Goal: Information Seeking & Learning: Find specific fact

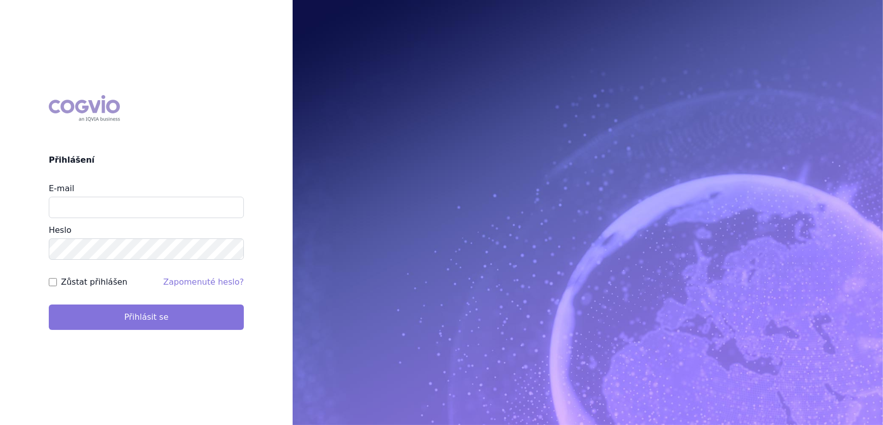
type input "veronika.damborska@vzp.cz"
click at [145, 327] on button "Přihlásit se" at bounding box center [146, 316] width 195 height 25
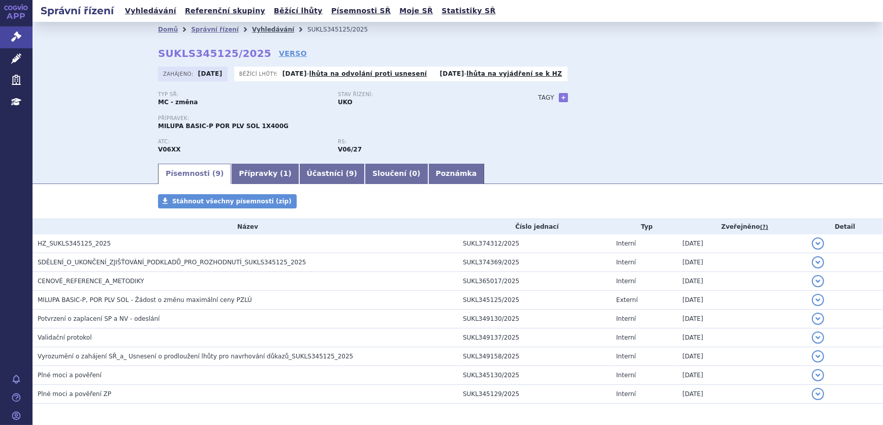
click at [256, 29] on link "Vyhledávání" at bounding box center [273, 29] width 42 height 7
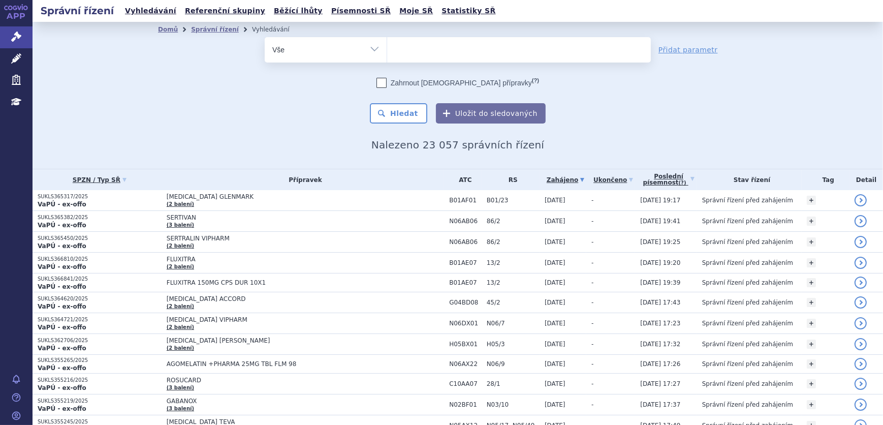
click at [412, 48] on ul at bounding box center [519, 47] width 264 height 21
click at [387, 48] on select at bounding box center [387, 49] width 1 height 25
type input "ca"
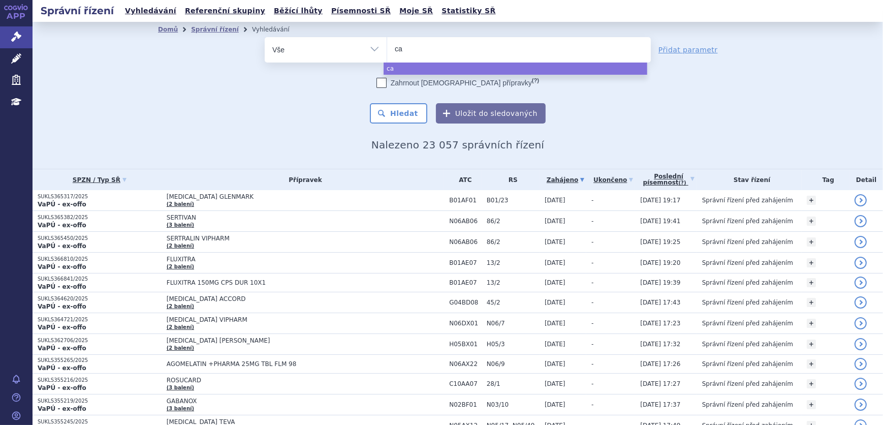
type input "cap"
type input "capv"
type input "capva"
type input "capvax"
type input "capvaxi"
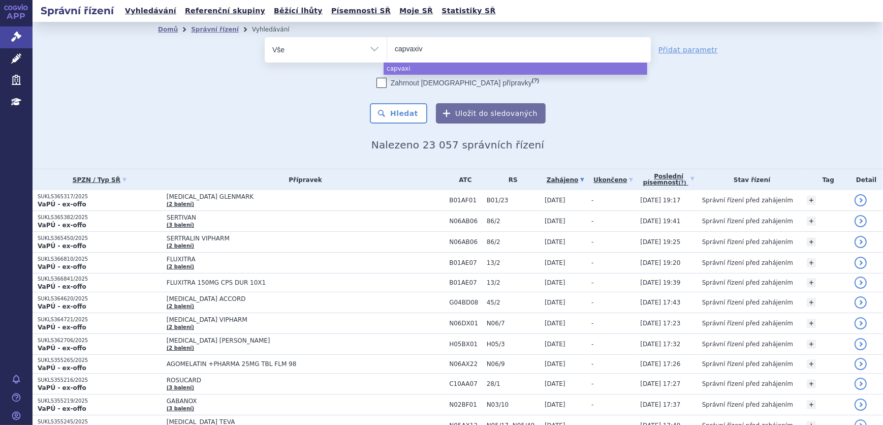
type input "capvaxive"
select select "capvaxive"
click at [406, 111] on button "Hledat" at bounding box center [398, 113] width 57 height 20
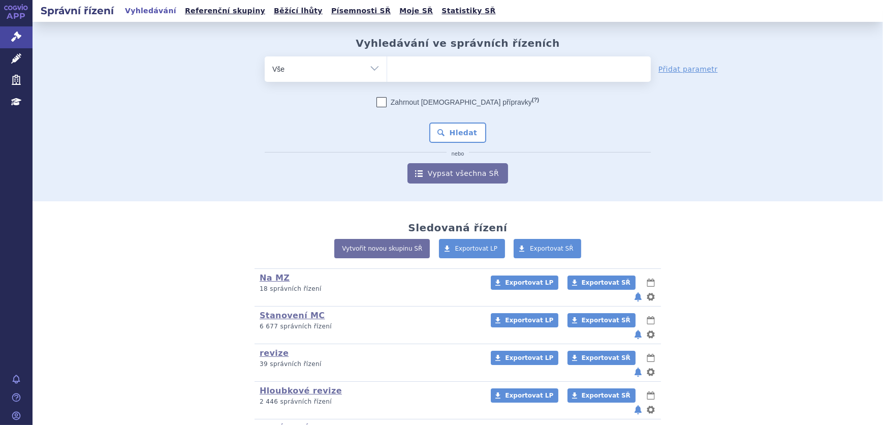
click at [396, 72] on input "search" at bounding box center [398, 67] width 6 height 13
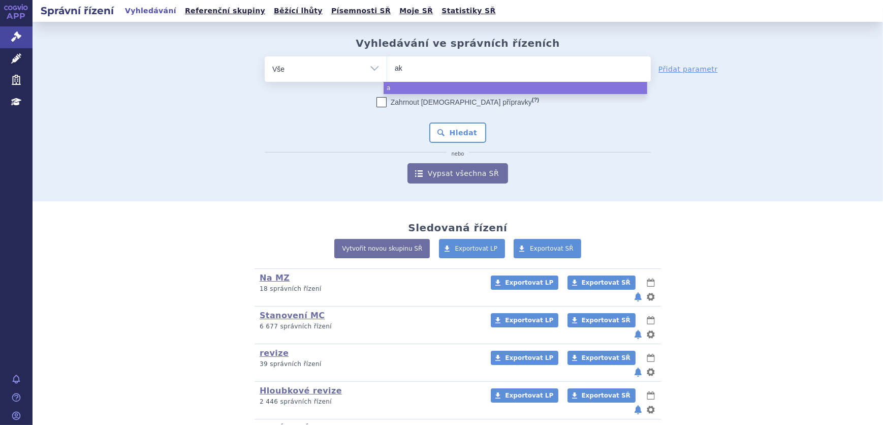
type input "aka"
type input "akan"
type input "akant"
type input "akanti"
type input "akantio"
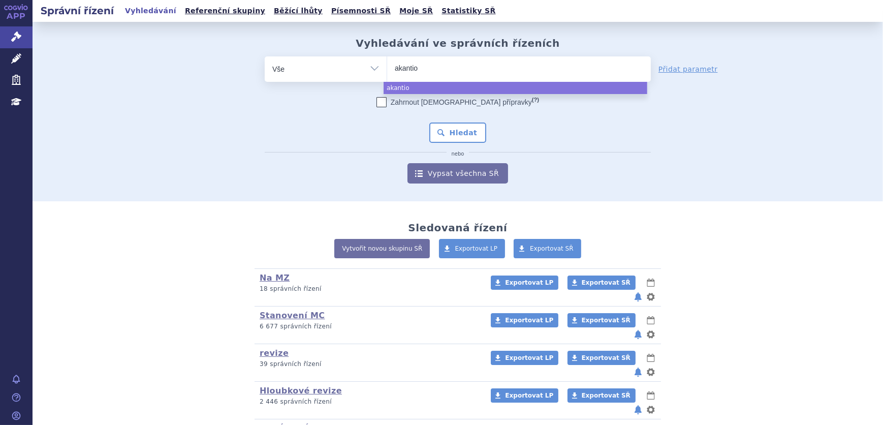
type input "akantior"
select select "akantior"
click at [469, 132] on button "Hledat" at bounding box center [457, 132] width 57 height 20
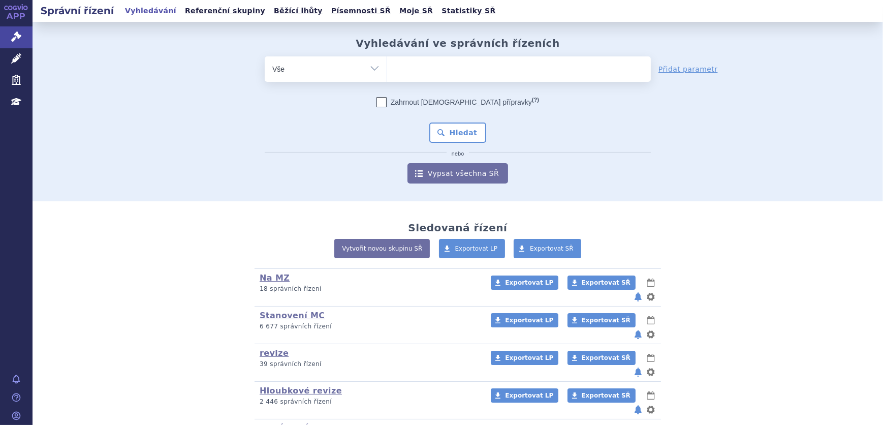
click at [437, 66] on ul at bounding box center [519, 66] width 264 height 21
click at [387, 66] on select at bounding box center [387, 68] width 1 height 25
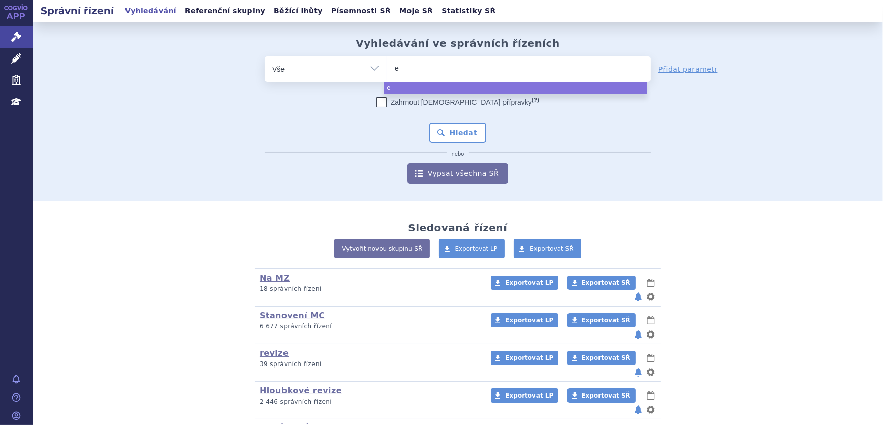
type input "ey"
type input "eyd"
type input "eyde"
type input "eyden"
type input "eydenz"
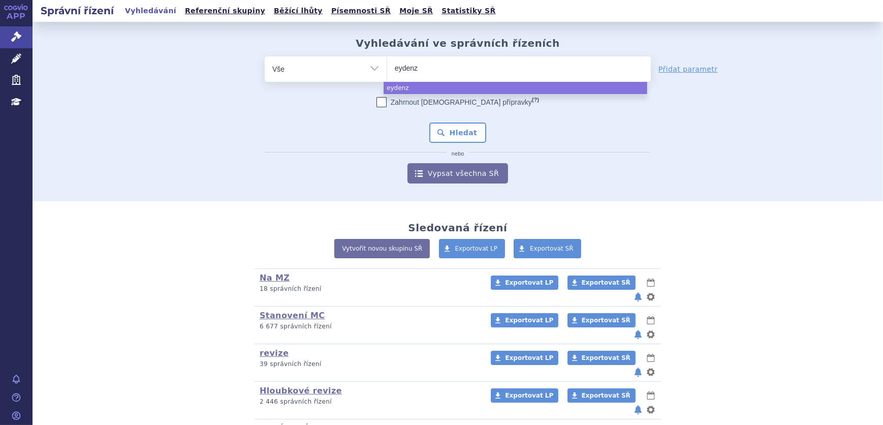
type input "eydenze"
type input "eydenzel"
type input "eydenzelt"
select select "eydenzelt"
click at [447, 127] on button "Hledat" at bounding box center [457, 132] width 57 height 20
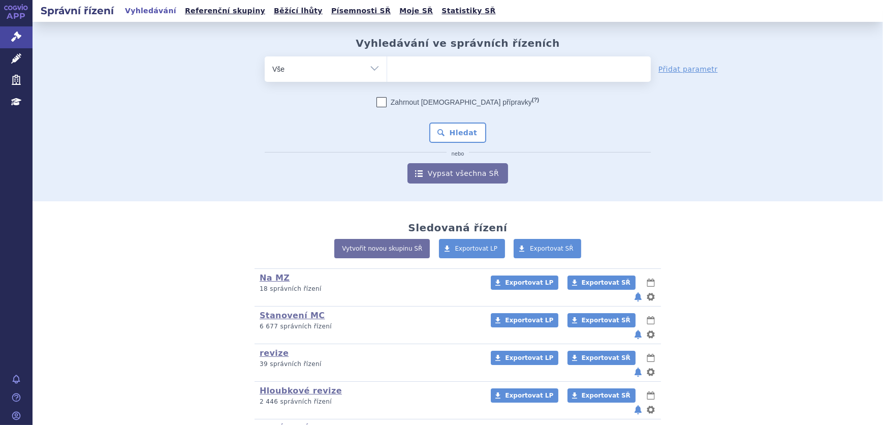
click at [430, 74] on ul at bounding box center [519, 66] width 264 height 21
click at [387, 74] on select at bounding box center [387, 68] width 1 height 25
type input "bo"
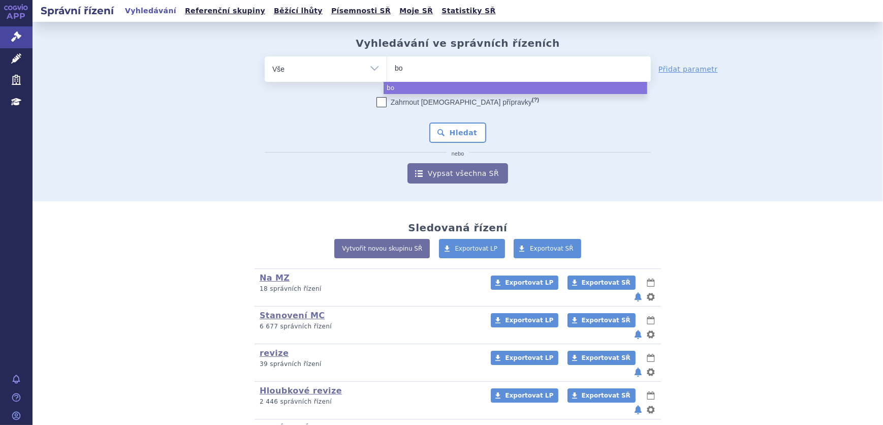
type input "bon"
type input "bona"
type input "bonax"
type input "bonaxo"
type input "bonaxon"
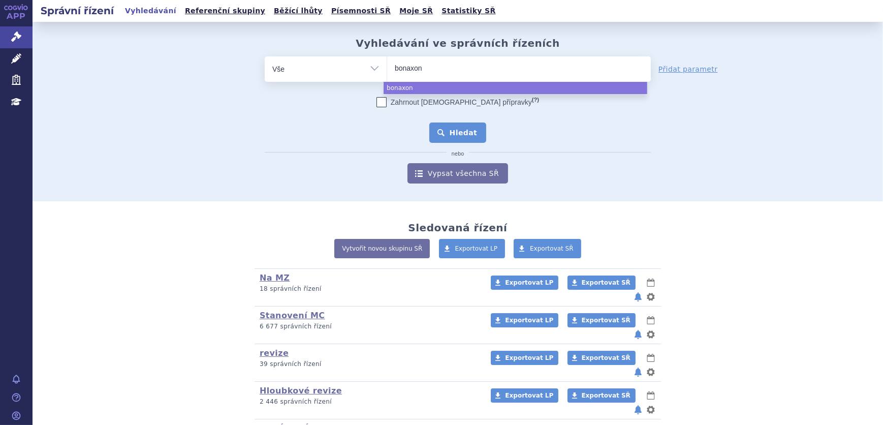
select select "bonaxon"
click at [476, 123] on button "Hledat" at bounding box center [457, 132] width 57 height 20
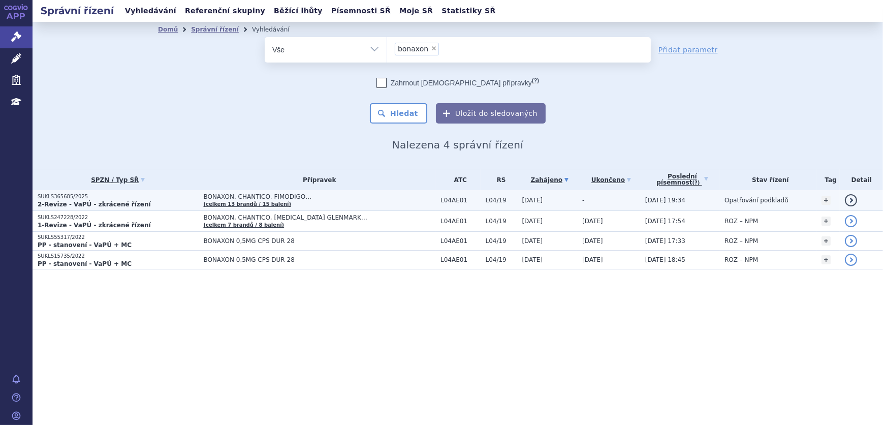
click at [151, 202] on p "2-Revize - VaPÚ - zkrácené řízení" at bounding box center [118, 204] width 161 height 8
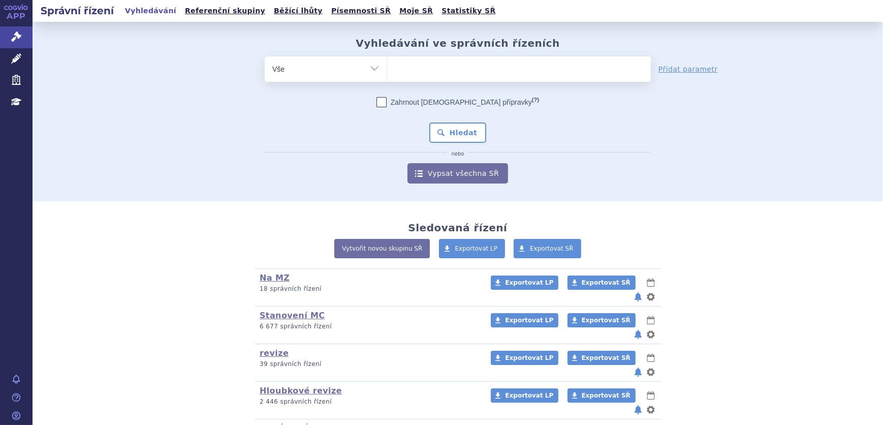
click at [418, 76] on ul at bounding box center [519, 66] width 264 height 21
click at [387, 76] on select at bounding box center [387, 68] width 1 height 25
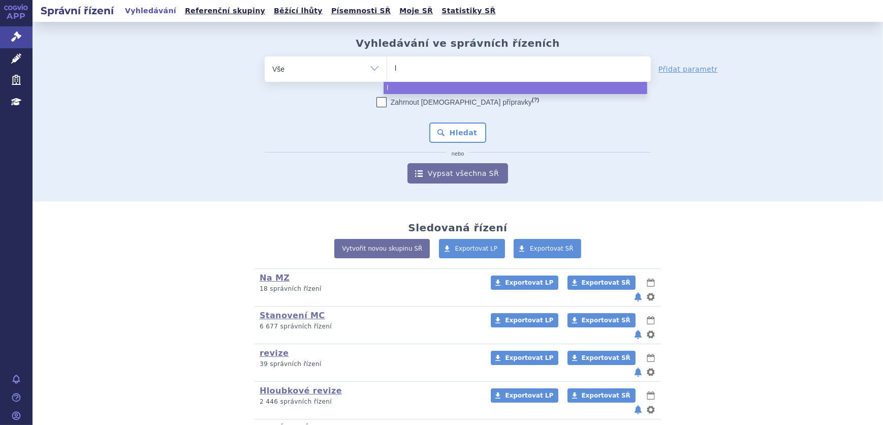
type input "ly"
type input "lyv"
type input "lyvd"
type input "lyvdel"
type input "lyvdelz"
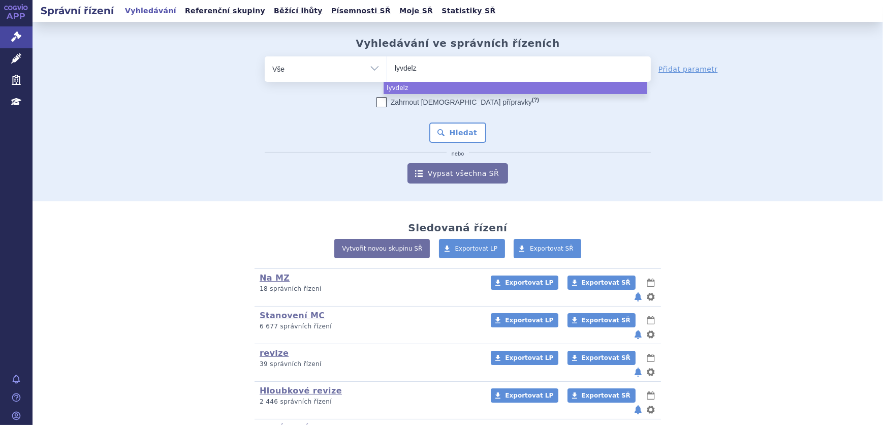
type input "lyvdelzi"
select select "lyvdelzi"
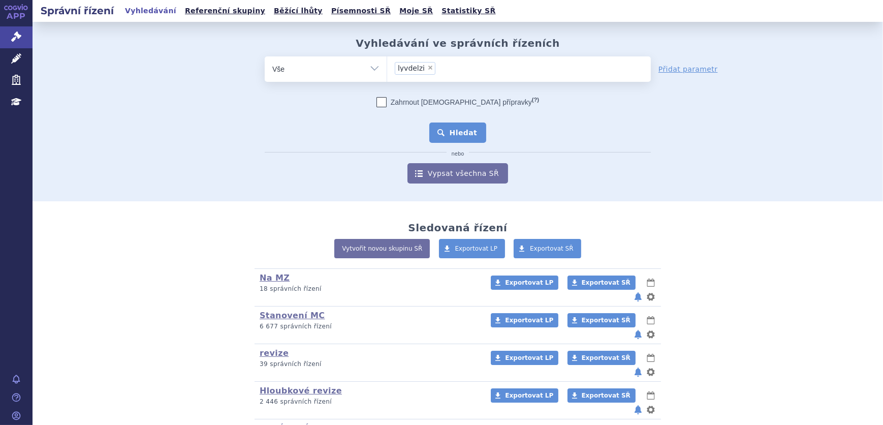
click at [451, 126] on button "Hledat" at bounding box center [457, 132] width 57 height 20
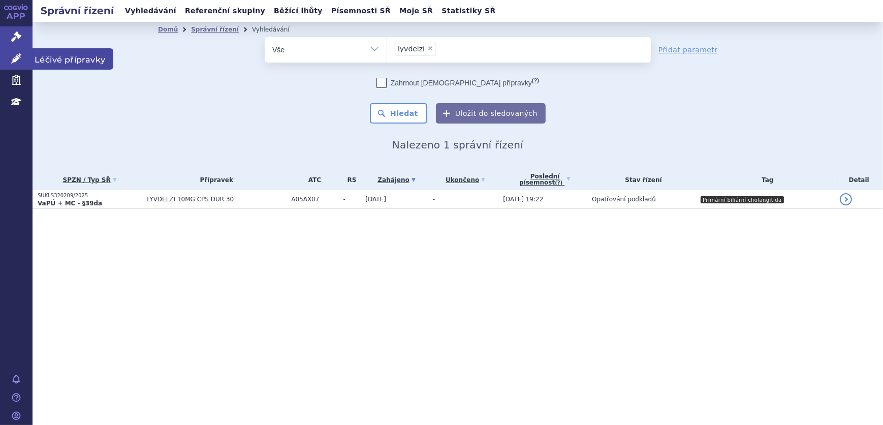
click at [24, 59] on link "Léčivé přípravky" at bounding box center [16, 58] width 33 height 21
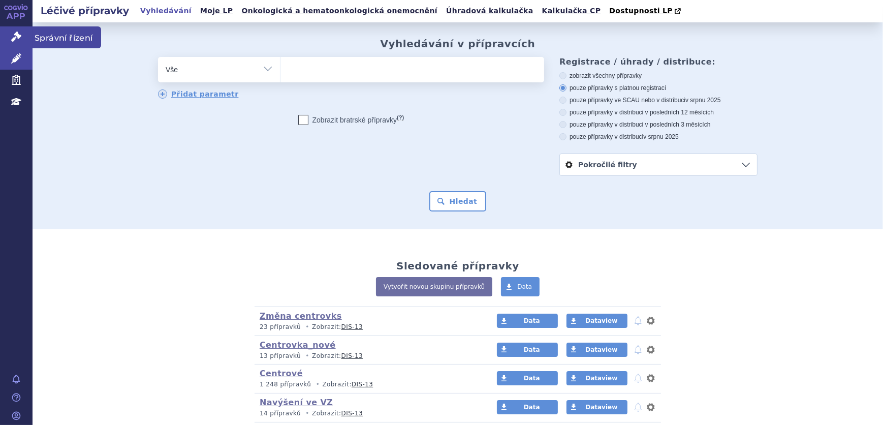
click at [11, 33] on icon at bounding box center [16, 37] width 10 height 10
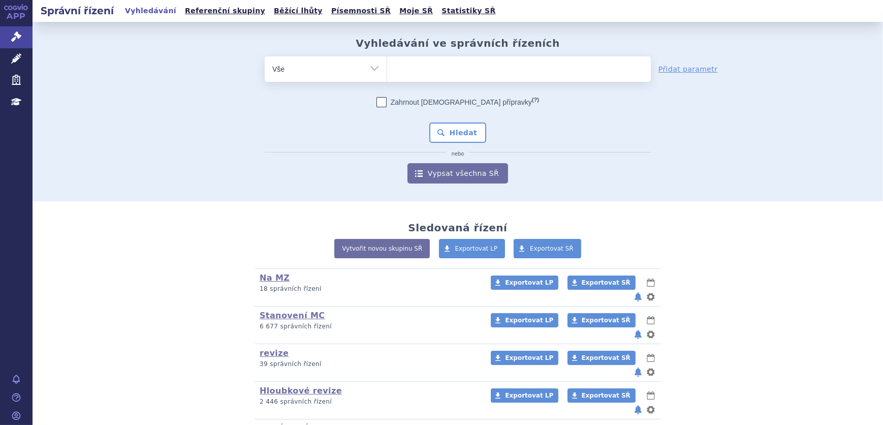
click at [307, 71] on select "Vše Spisová značka Typ SŘ Přípravek/SUKL kód Účastník/Držitel" at bounding box center [326, 67] width 122 height 23
select select "filter-reference-group"
click at [265, 56] on select "Vše Spisová značka Typ SŘ Přípravek/SUKL kód Účastník/Držitel" at bounding box center [326, 67] width 122 height 23
click at [397, 67] on ul at bounding box center [519, 66] width 264 height 21
click at [387, 67] on select at bounding box center [387, 68] width 1 height 25
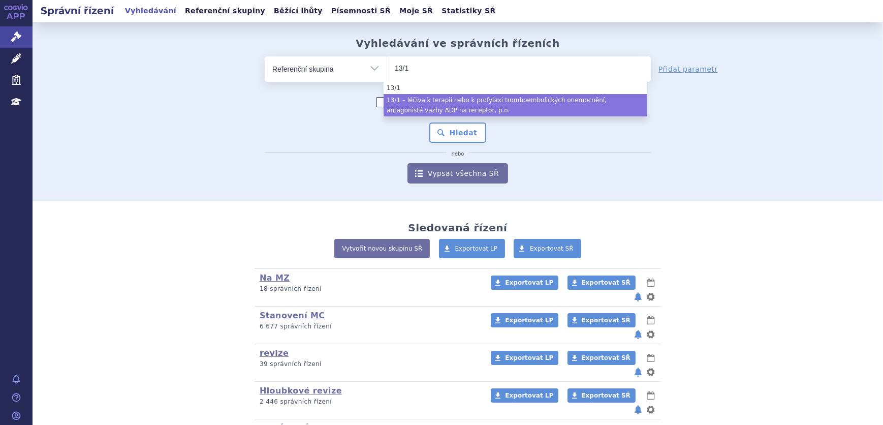
type input "13/1"
drag, startPoint x: 417, startPoint y: 99, endPoint x: 451, endPoint y: 117, distance: 38.9
select select "f887cdbf-5e7e-4acf-a661-6e87e633b97b"
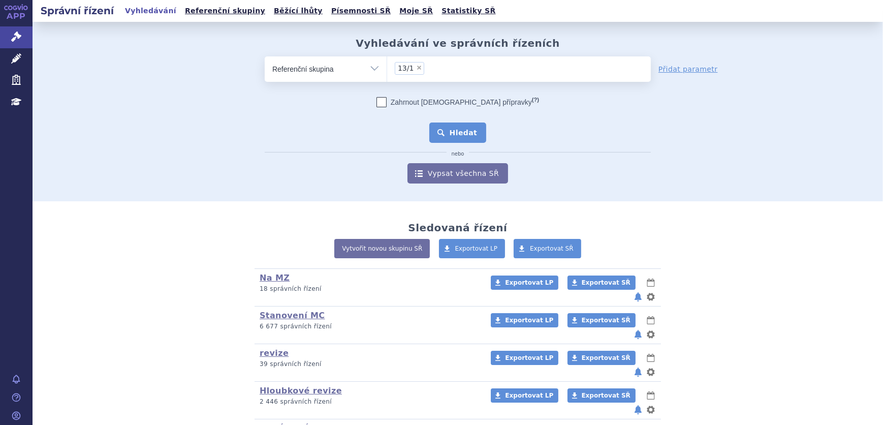
click at [470, 134] on button "Hledat" at bounding box center [457, 132] width 57 height 20
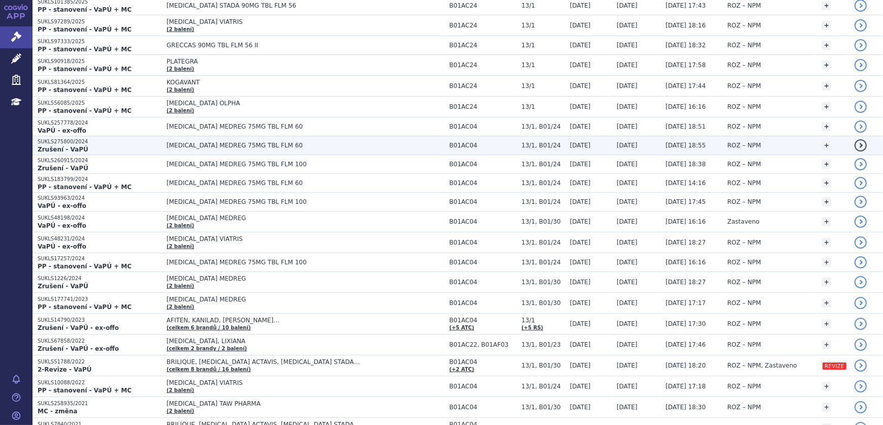
scroll to position [323, 0]
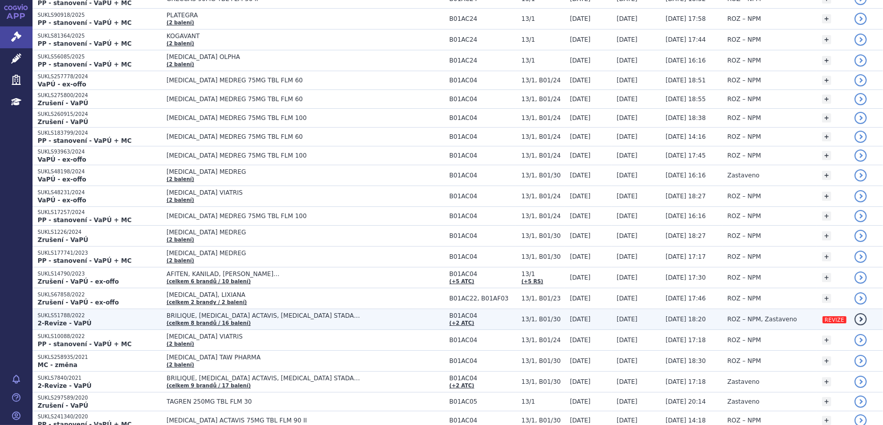
click at [138, 319] on p "2-Revize - VaPÚ" at bounding box center [100, 323] width 124 height 8
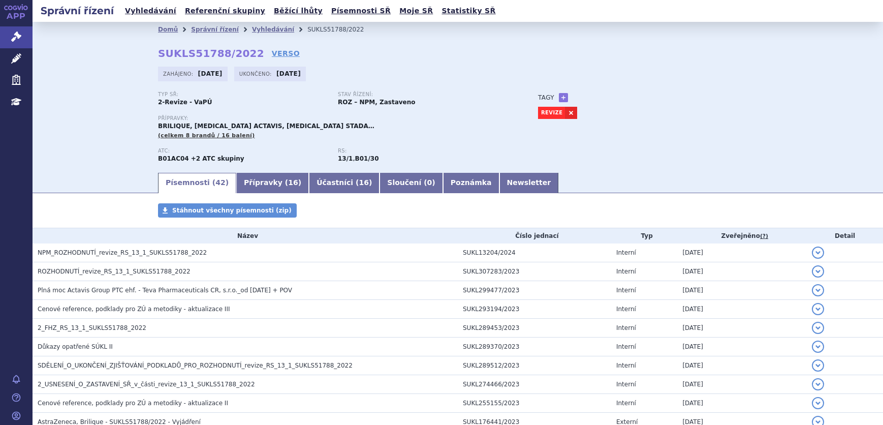
click at [131, 254] on span "NPM_ROZHODNUTÍ_revize_RS_13_1_SUKLS51788_2022" at bounding box center [122, 252] width 169 height 7
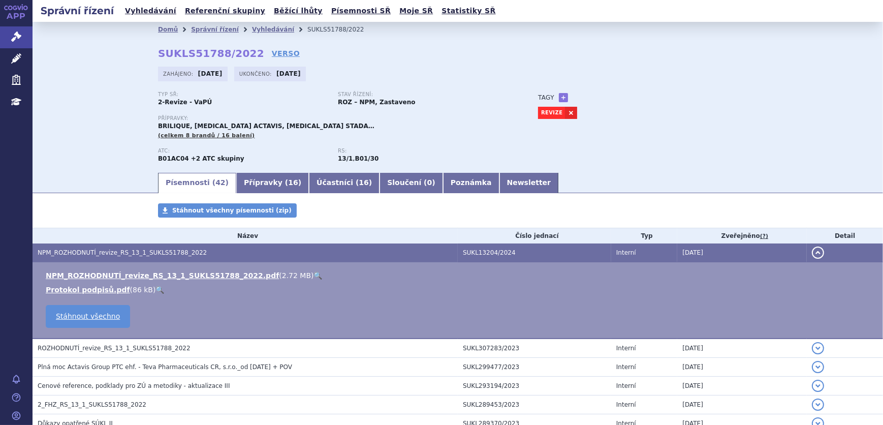
click at [314, 274] on link "🔍" at bounding box center [318, 275] width 9 height 8
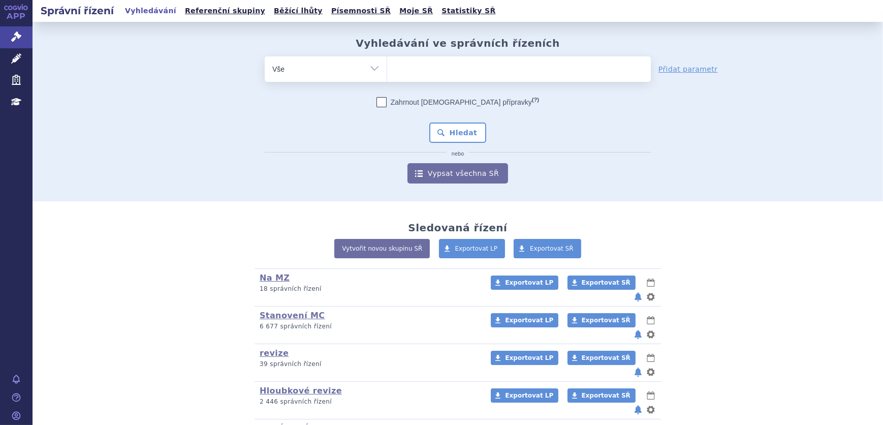
click at [420, 65] on ul at bounding box center [519, 66] width 264 height 21
click at [387, 65] on select at bounding box center [387, 68] width 1 height 25
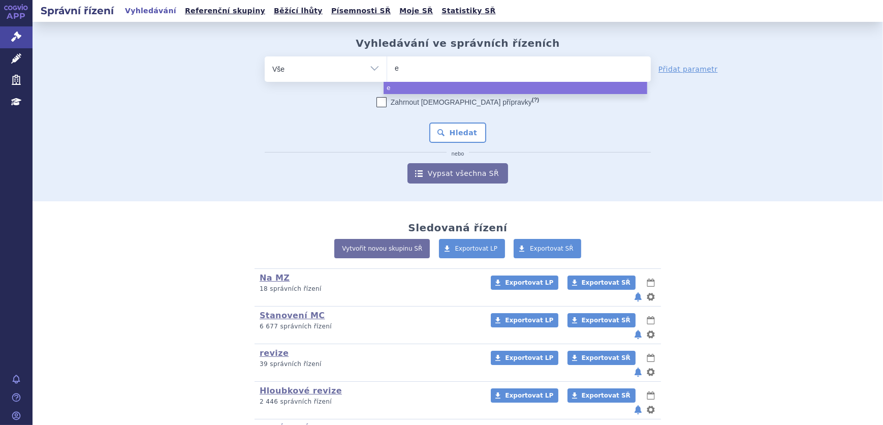
type input "ev"
type input "evol"
type input "evolu"
type input "evoluk"
type input "evolu"
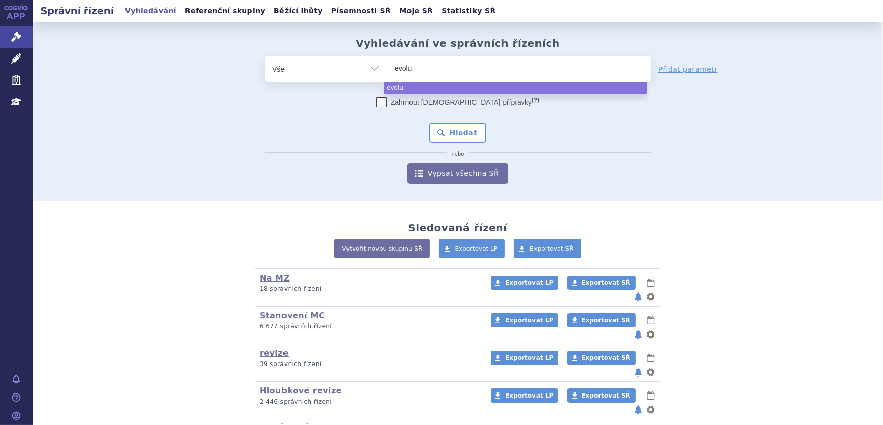
type input "evol"
type input "evolo"
type input "evolol"
type input "evolo"
type input "evolok"
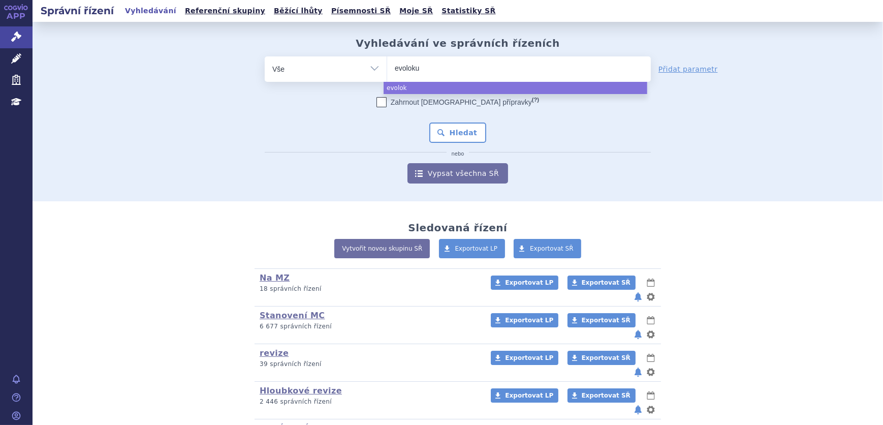
type input "evolokum"
type input "evolokumab"
select select "evolokumab"
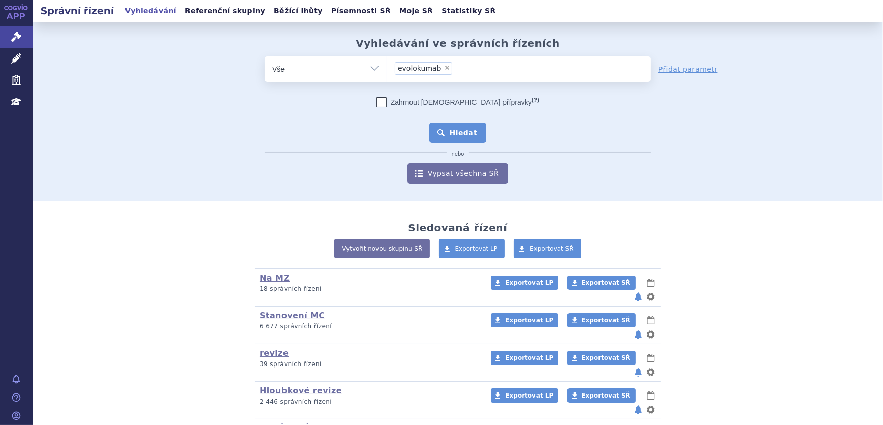
click at [477, 136] on button "Hledat" at bounding box center [457, 132] width 57 height 20
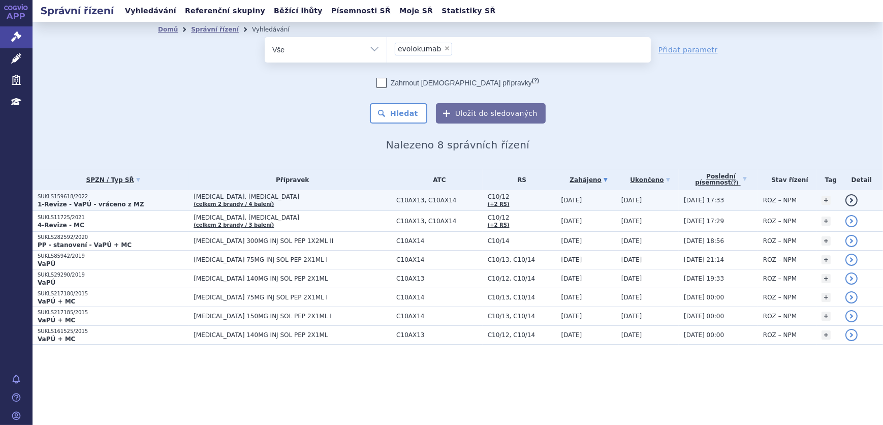
click at [177, 200] on p "1-Revize - VaPÚ - vráceno z MZ" at bounding box center [113, 204] width 151 height 8
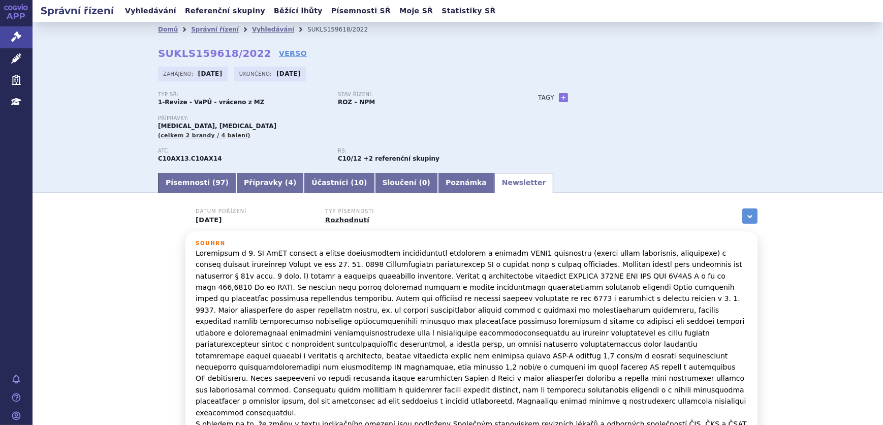
click at [494, 184] on link "Newsletter" at bounding box center [523, 183] width 59 height 20
drag, startPoint x: 481, startPoint y: 252, endPoint x: 534, endPoint y: 253, distance: 52.9
click at [534, 253] on p "S ohledem na to, že změny v textu indikačního omezení jsou podloženy Společným …" at bounding box center [472, 349] width 552 height 205
drag, startPoint x: 515, startPoint y: 247, endPoint x: 477, endPoint y: 253, distance: 38.5
click at [515, 247] on p "S ohledem na to, že změny v textu indikačního omezení jsou podloženy Společným …" at bounding box center [472, 349] width 552 height 205
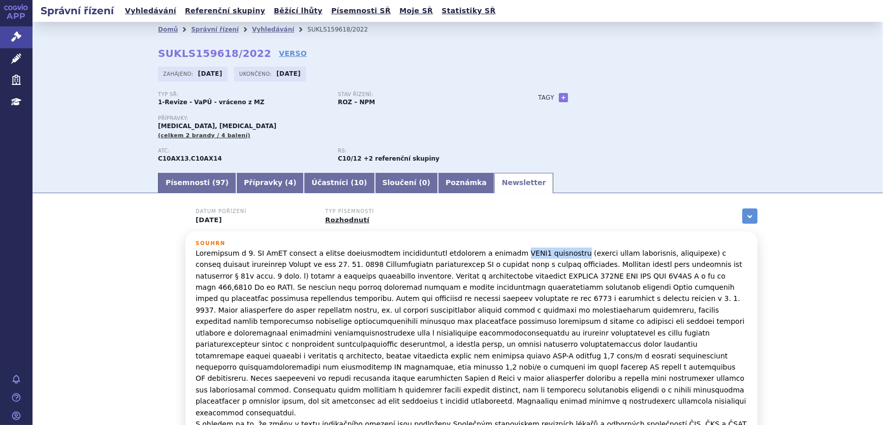
drag, startPoint x: 483, startPoint y: 252, endPoint x: 534, endPoint y: 252, distance: 51.3
click at [534, 252] on p "S ohledem na to, že změny v textu indikačního omezení jsou podloženy Společným …" at bounding box center [472, 349] width 552 height 205
copy p "PCSK9 inhibitorů"
click at [257, 27] on link "Vyhledávání" at bounding box center [273, 29] width 42 height 7
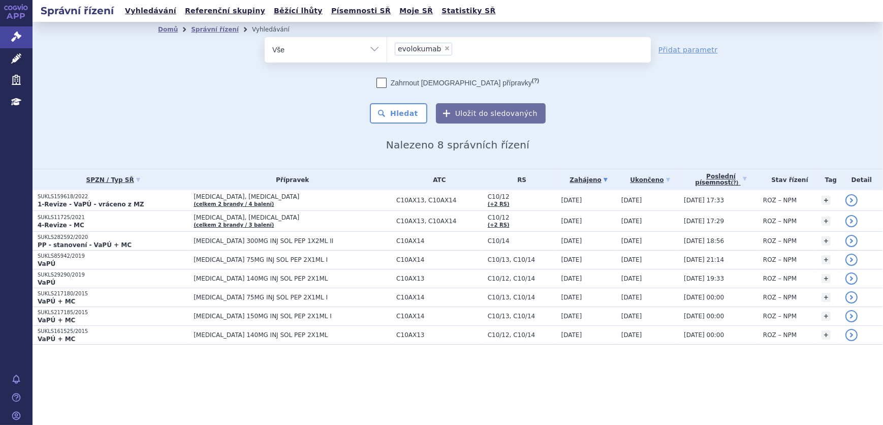
click at [347, 57] on select "Vše Spisová značka Typ SŘ Přípravek/SUKL kód Účastník/Držitel" at bounding box center [326, 48] width 122 height 23
select select "filter-reference-group"
click at [265, 37] on select "Vše Spisová značka Typ SŘ Přípravek/SUKL kód Účastník/Držitel" at bounding box center [326, 48] width 122 height 23
click at [411, 54] on ul at bounding box center [519, 47] width 264 height 21
click at [387, 54] on select at bounding box center [387, 49] width 1 height 25
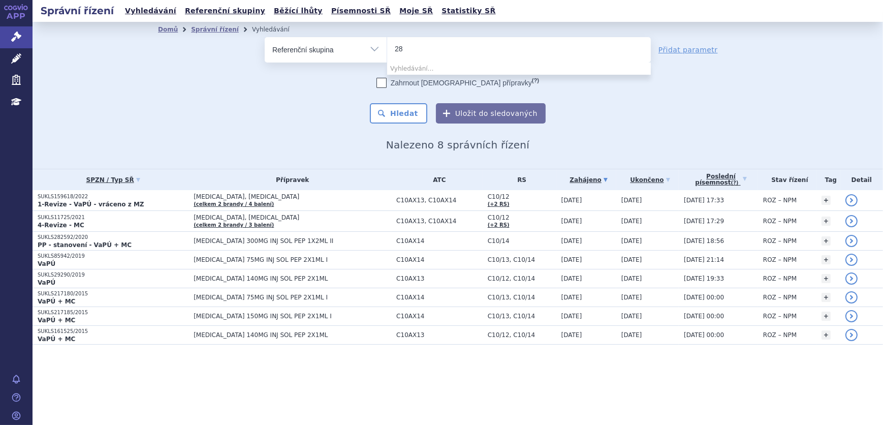
type input "2"
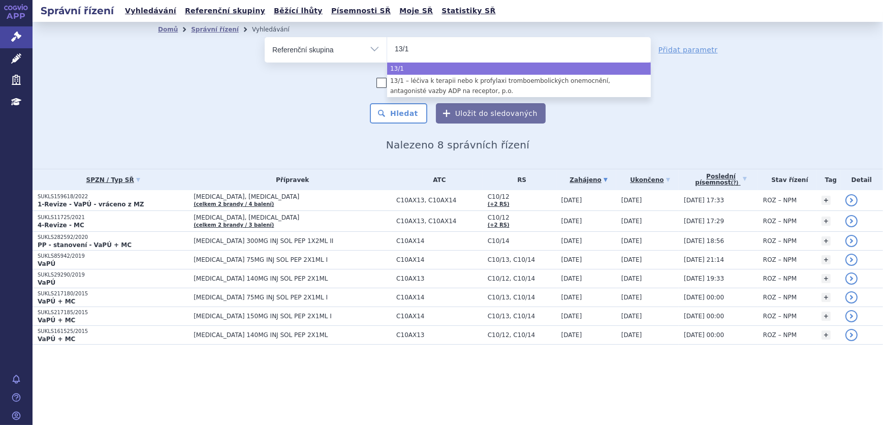
type input "13/1"
click at [308, 127] on div "Domů Správní řízení Vyhledávání Vyhledávání ve správních řízeních odstranit Vše…" at bounding box center [458, 94] width 640 height 114
select select "13/1"
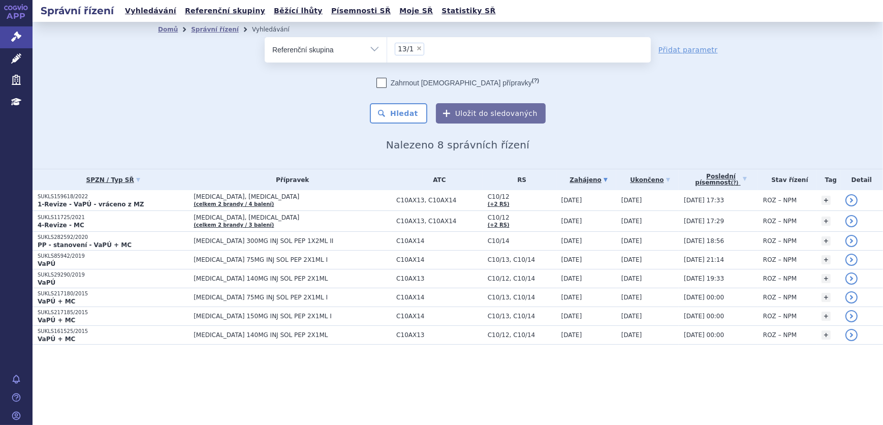
click at [368, 51] on select "Vše Spisová značka Typ SŘ Přípravek/SUKL kód Účastník/Držitel" at bounding box center [326, 48] width 122 height 23
select select "filter-all"
click at [265, 37] on select "Vše Spisová značka Typ SŘ Přípravek/SUKL kód Účastník/Držitel" at bounding box center [326, 48] width 122 height 23
click at [427, 50] on ul at bounding box center [519, 47] width 264 height 21
click at [387, 50] on select at bounding box center [387, 49] width 1 height 25
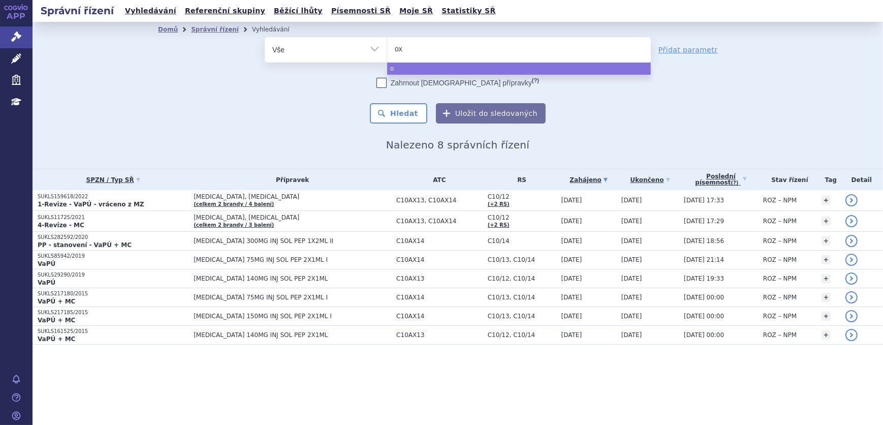
type input "oxa"
type input "oxali"
type input "oxalip"
type input "oxalipla"
type input "oxaliplat"
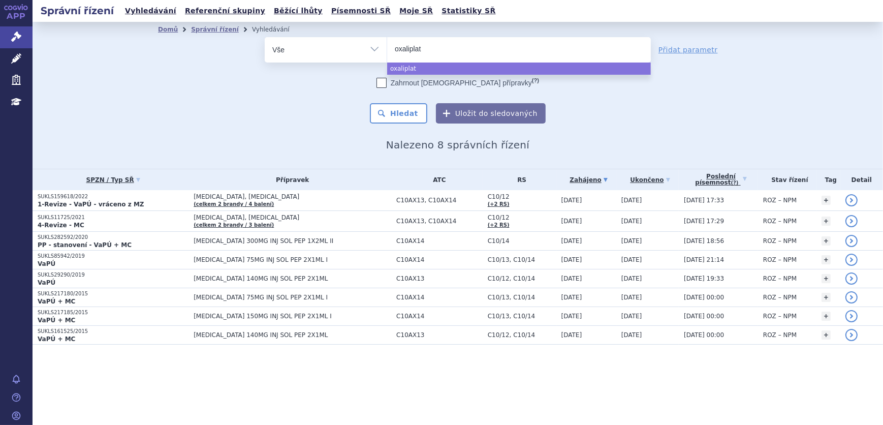
type input "oxaliplati"
type input "oxaliplatin"
type input "oxaliplatin a"
type input "oxaliplatin agm"
type input "[MEDICAL_DATA] agmed"
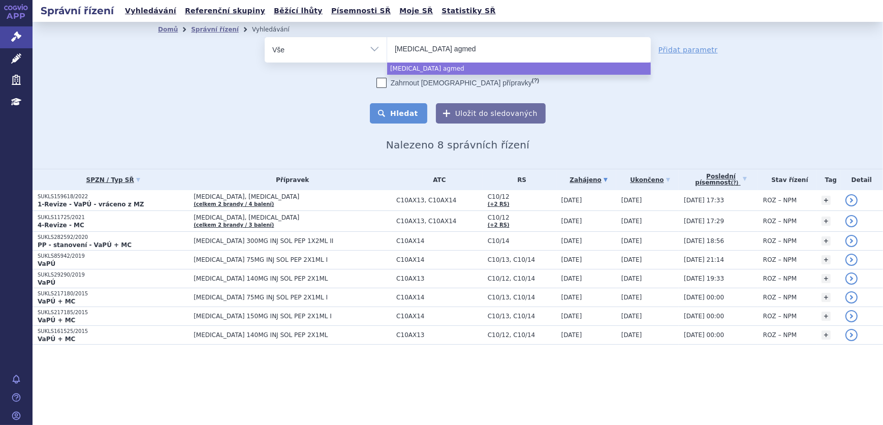
select select "[MEDICAL_DATA] agmed"
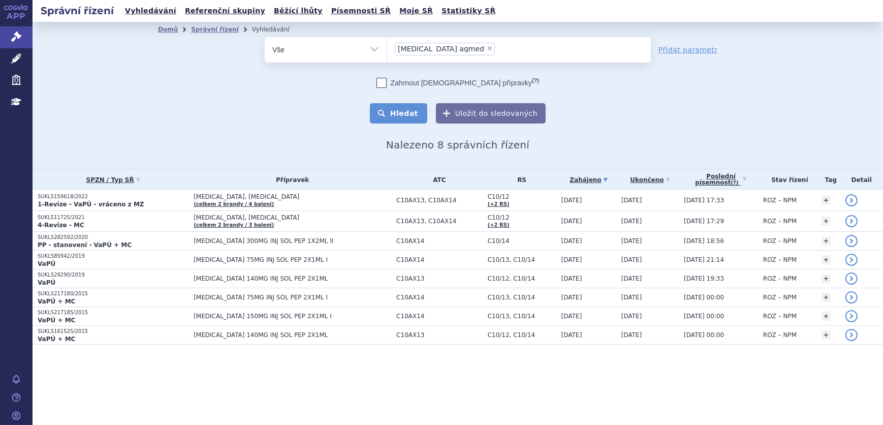
click at [398, 112] on button "Hledat" at bounding box center [398, 113] width 57 height 20
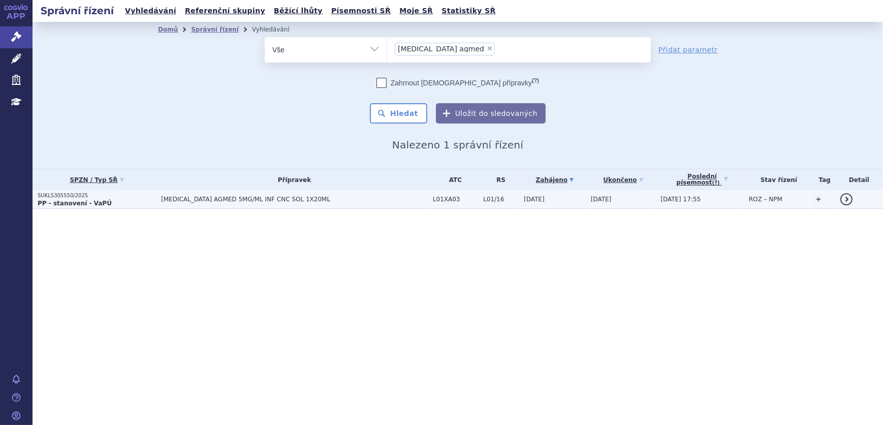
click at [201, 196] on span "[MEDICAL_DATA] AGMED 5MG/ML INF CNC SOL 1X20ML" at bounding box center [288, 199] width 254 height 7
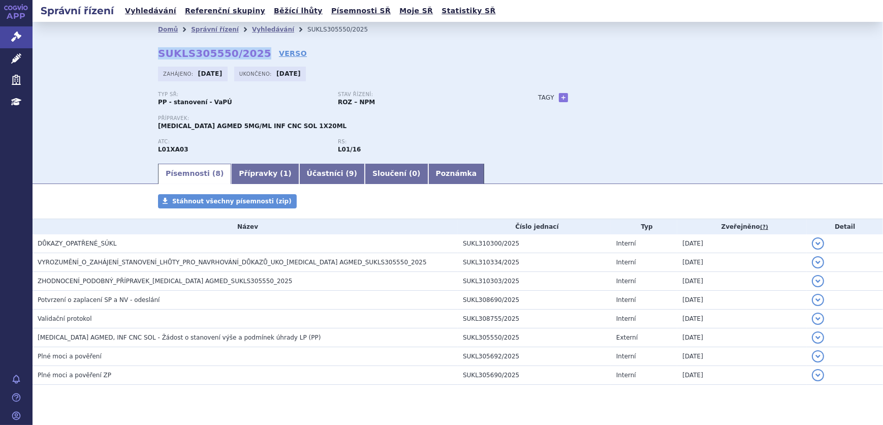
drag, startPoint x: 249, startPoint y: 52, endPoint x: 156, endPoint y: 55, distance: 93.5
click at [158, 55] on strong "SUKLS305550/2025" at bounding box center [214, 53] width 113 height 12
copy strong "SUKLS305550/2025"
drag, startPoint x: 182, startPoint y: 50, endPoint x: 162, endPoint y: 53, distance: 20.6
click at [183, 50] on strong "SUKLS305550/2025" at bounding box center [214, 53] width 113 height 12
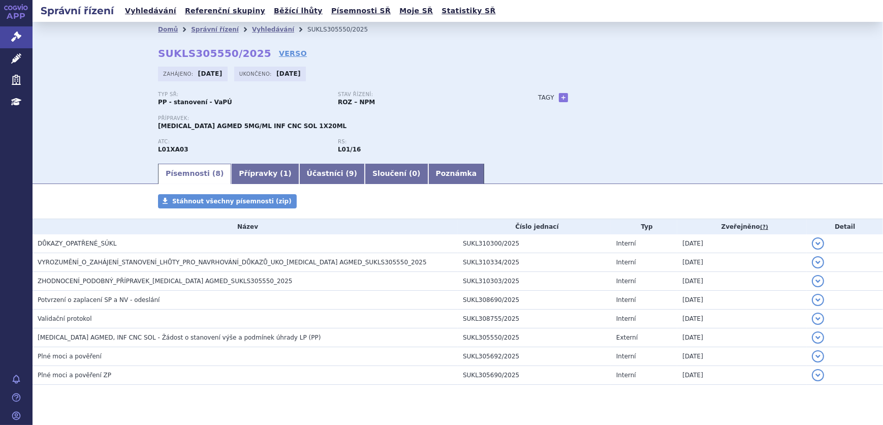
click at [150, 53] on div "Domů Správní řízení Vyhledávání SUKLS305550/2025 SUKLS305550/2025 VERSO [GEOGRA…" at bounding box center [458, 99] width 640 height 125
drag, startPoint x: 154, startPoint y: 54, endPoint x: 247, endPoint y: 55, distance: 92.5
click at [247, 55] on strong "SUKLS305550/2025" at bounding box center [214, 53] width 113 height 12
copy strong "SUKLS305550/2025"
click at [231, 177] on link "Přípravky ( 1 )" at bounding box center [265, 174] width 68 height 20
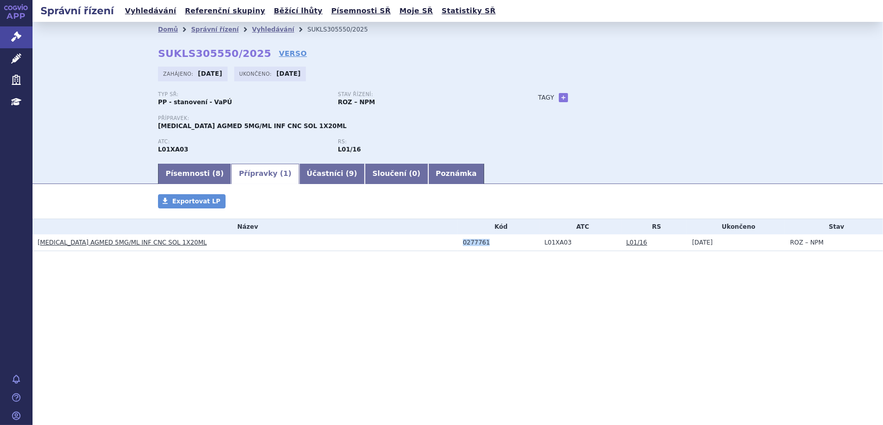
drag, startPoint x: 489, startPoint y: 243, endPoint x: 429, endPoint y: 250, distance: 59.8
click at [429, 250] on tr "OXALIPLATIN AGMED 5MG/ML INF CNC SOL 1X20ML 0277761 L01XA03 L01/16 13.09.2025 R…" at bounding box center [458, 242] width 851 height 17
copy tr "0277761"
click at [474, 241] on div "0277761" at bounding box center [501, 242] width 77 height 7
drag, startPoint x: 463, startPoint y: 243, endPoint x: 485, endPoint y: 243, distance: 21.9
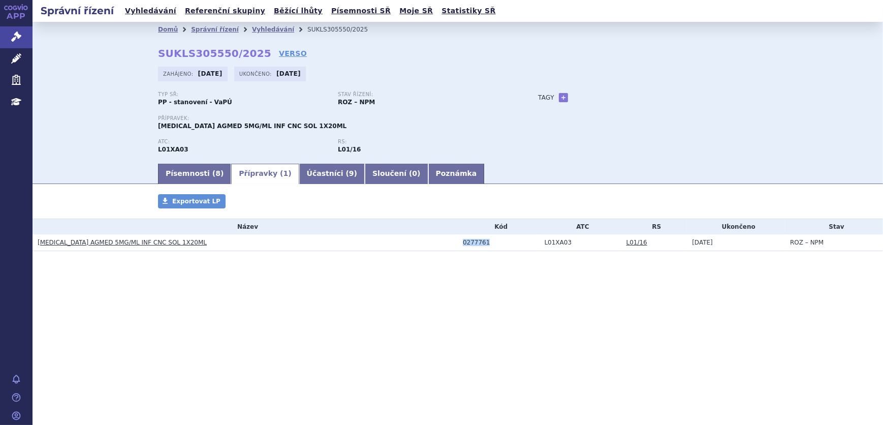
click at [485, 243] on div "0277761" at bounding box center [501, 242] width 77 height 7
copy div "0277761"
click at [256, 28] on link "Vyhledávání" at bounding box center [273, 29] width 42 height 7
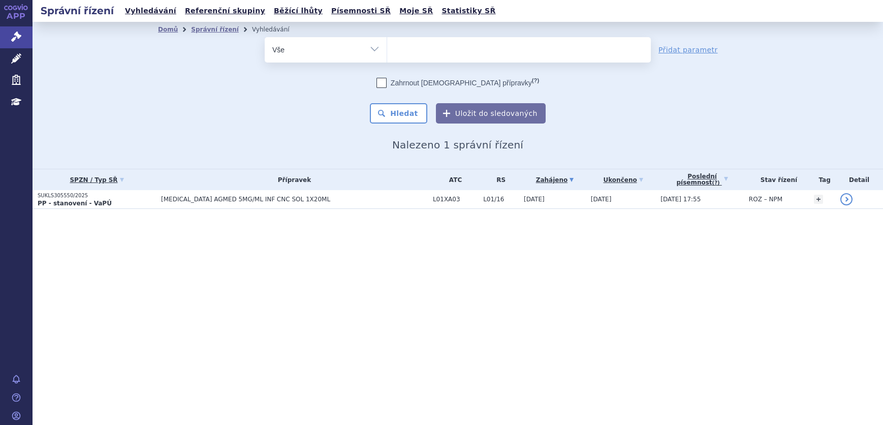
select select
type input "0277761"
select select "0277761"
click at [401, 114] on button "Hledat" at bounding box center [398, 113] width 57 height 20
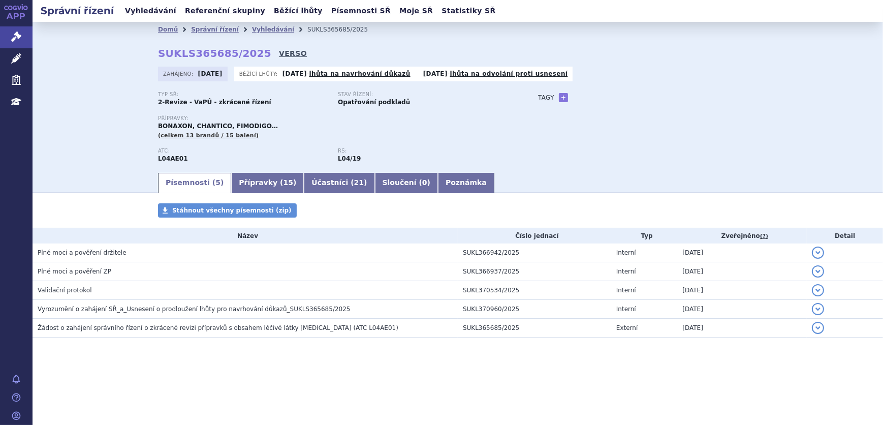
click at [279, 51] on link "VERSO" at bounding box center [293, 53] width 28 height 10
drag, startPoint x: 159, startPoint y: 55, endPoint x: 250, endPoint y: 59, distance: 91.6
click at [250, 59] on div "Domů Správní řízení Vyhledávání SUKLS365685/2025 SUKLS365685/2025 VERSO [GEOGRA…" at bounding box center [458, 104] width 640 height 134
copy strong "SUKLS365685/2025"
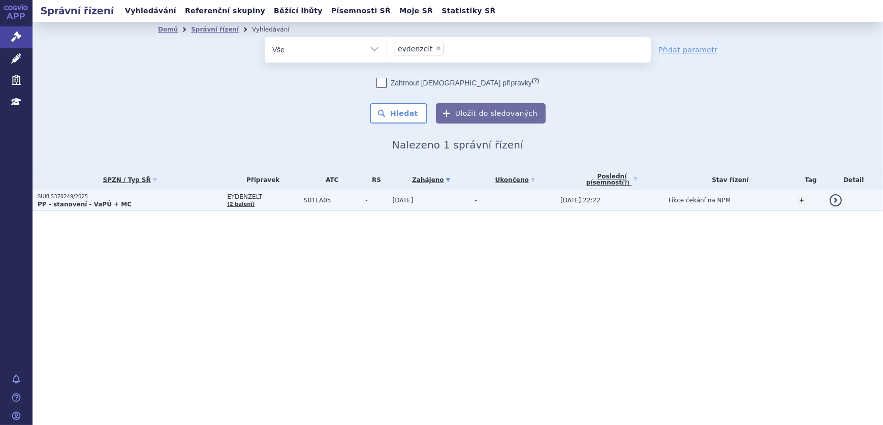
click at [502, 197] on td "-" at bounding box center [513, 200] width 86 height 21
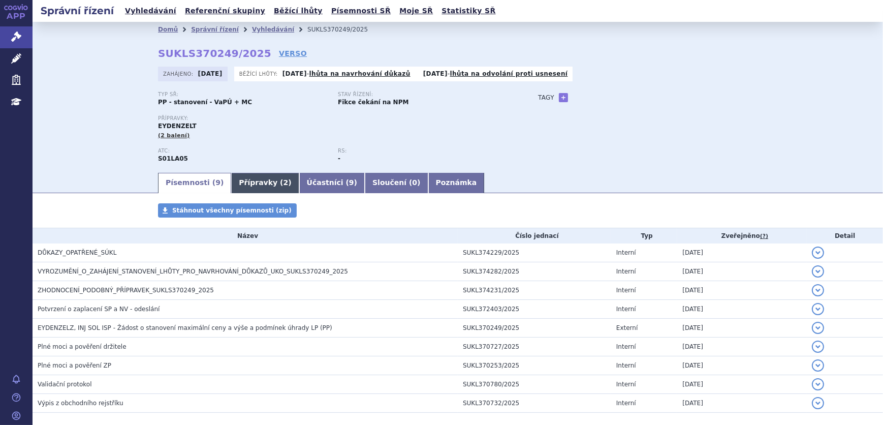
click at [258, 183] on link "Přípravky ( 2 )" at bounding box center [265, 183] width 68 height 20
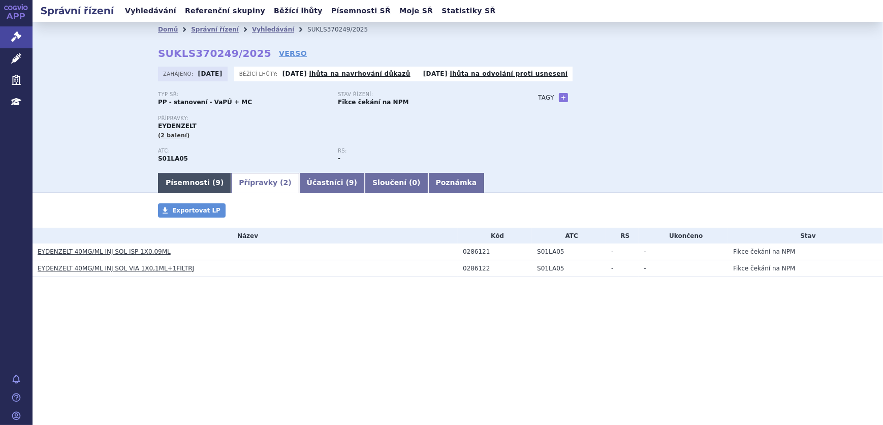
click at [178, 186] on link "Písemnosti ( 9 )" at bounding box center [194, 183] width 73 height 20
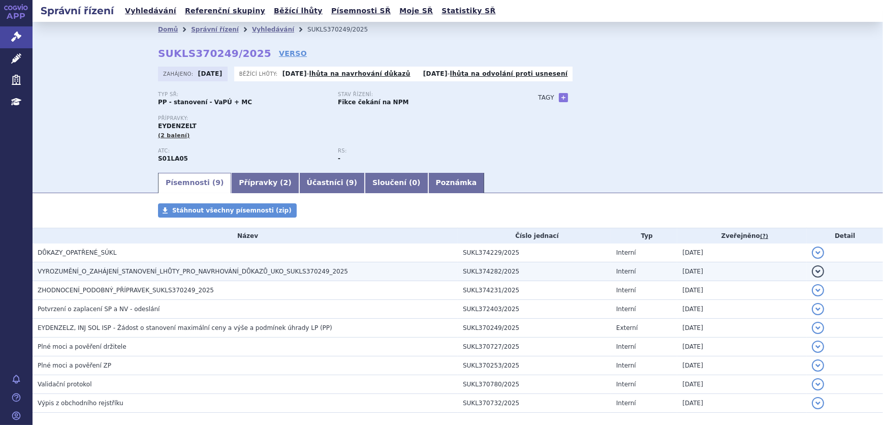
scroll to position [46, 0]
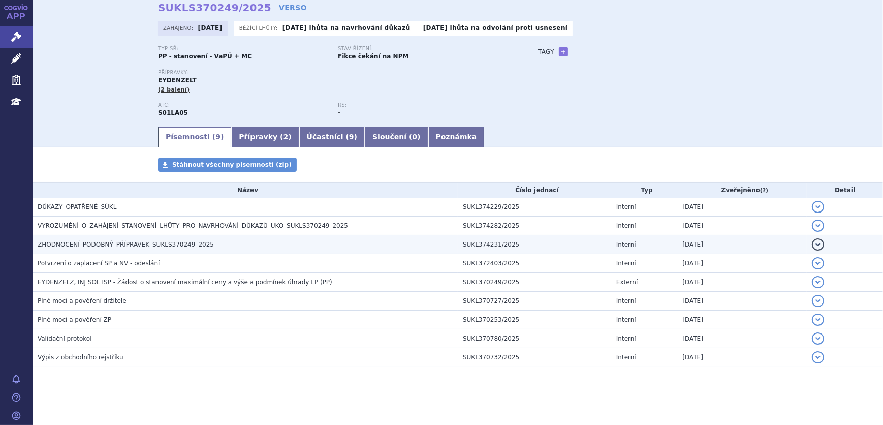
click at [128, 249] on h3 "ZHODNOCENÍ_PODOBNÝ_PŘÍPRAVEK_SUKLS370249_2025" at bounding box center [248, 244] width 420 height 10
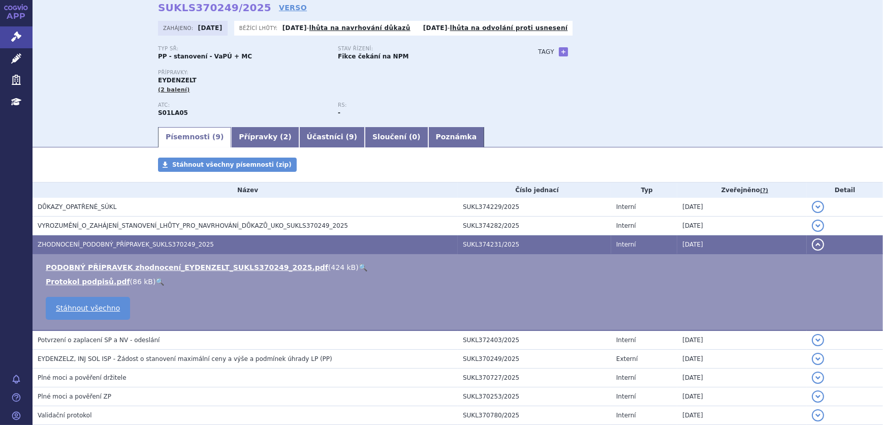
click at [323, 266] on li "PODOBNÝ PŘÍPRAVEK zhodnocení_EYDENZELT_SUKLS370249_2025.pdf ( 424 kB ) 🔍" at bounding box center [459, 267] width 827 height 10
click at [359, 266] on link "🔍" at bounding box center [363, 267] width 9 height 8
click at [299, 134] on link "Účastníci ( 9 )" at bounding box center [332, 137] width 66 height 20
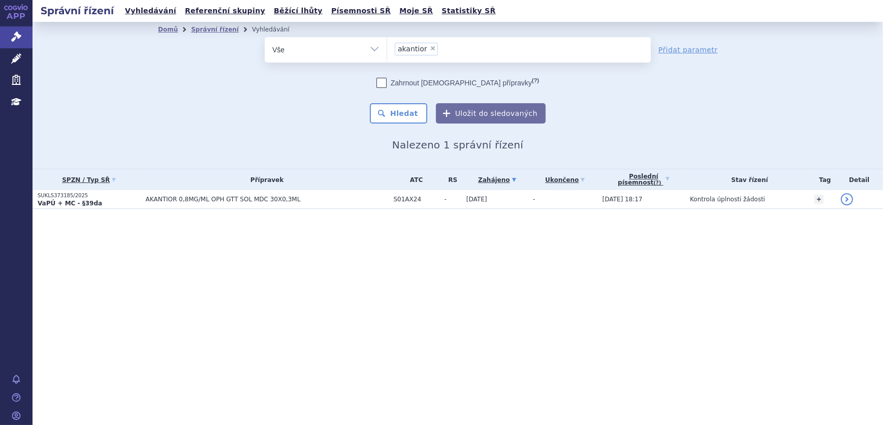
drag, startPoint x: 356, startPoint y: 230, endPoint x: 351, endPoint y: 221, distance: 10.0
click at [357, 234] on section "Domů Správní řízení Vyhledávání Vyhledávání ve správních řízeních odstranit Vše" at bounding box center [458, 136] width 851 height 228
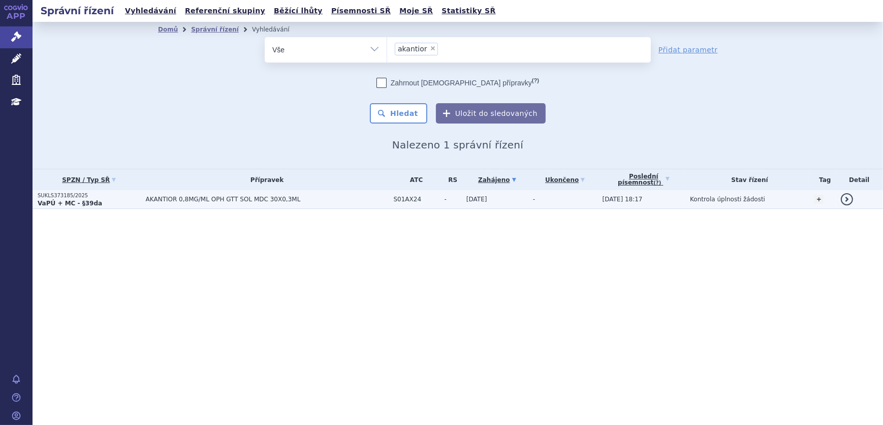
click at [357, 203] on td "AKANTIOR 0,8MG/ML OPH GTT SOL MDC 30X0,3ML" at bounding box center [265, 199] width 248 height 19
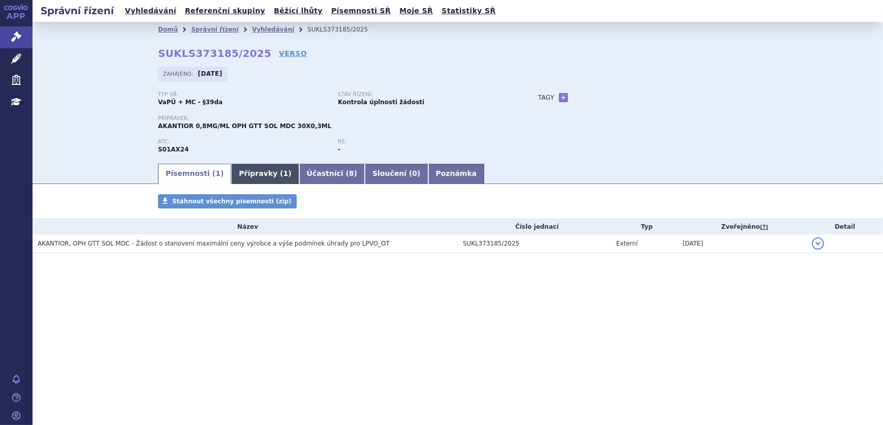
click at [255, 180] on link "Přípravky ( 1 )" at bounding box center [265, 174] width 68 height 20
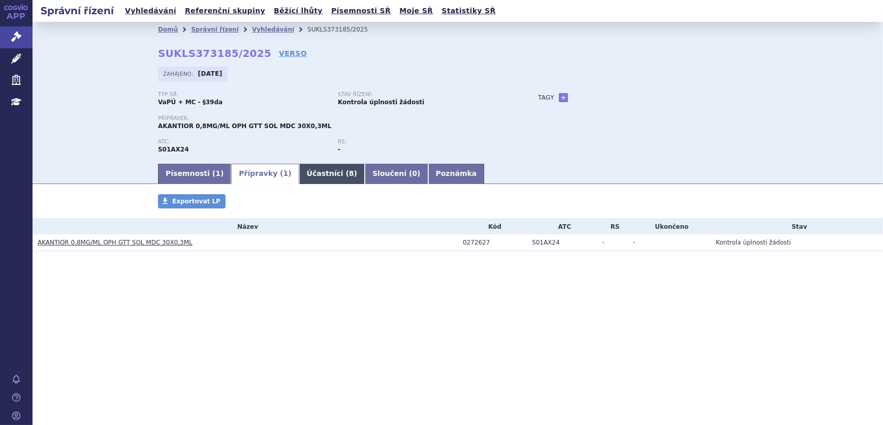
click at [309, 178] on link "Účastníci ( 8 )" at bounding box center [332, 174] width 66 height 20
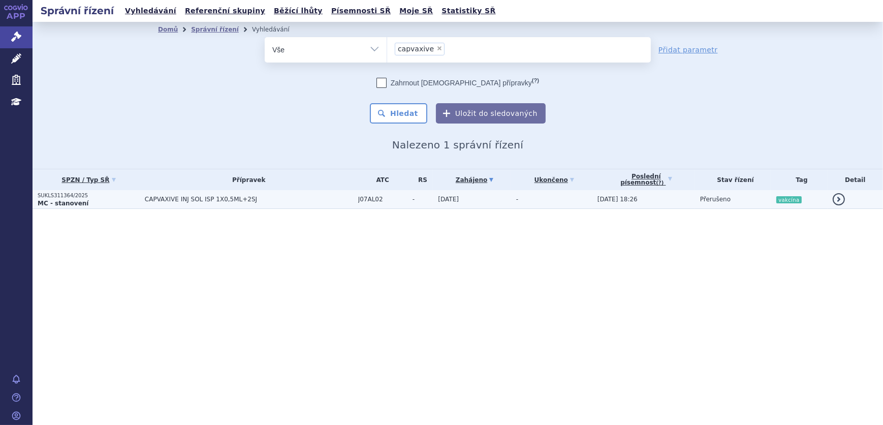
click at [339, 198] on span "CAPVAXIVE INJ SOL ISP 1X0,5ML+2SJ" at bounding box center [249, 199] width 208 height 7
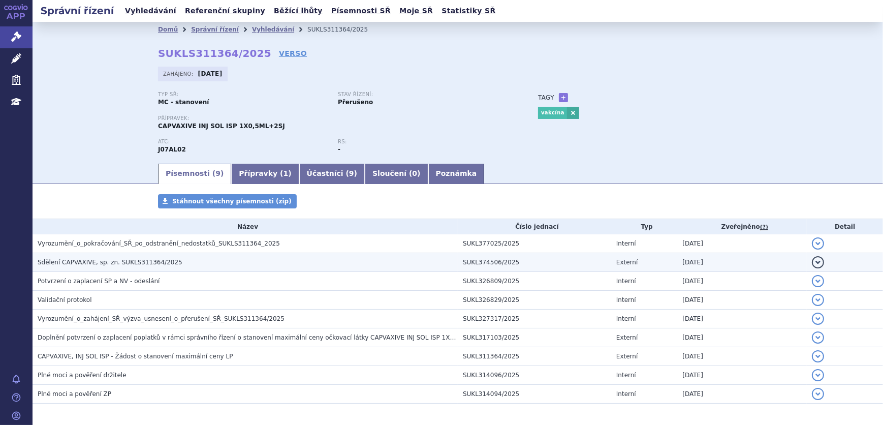
click at [237, 263] on h3 "Sdělení CAPVAXIVE, sp. zn. SUKLS311364/2025" at bounding box center [248, 262] width 420 height 10
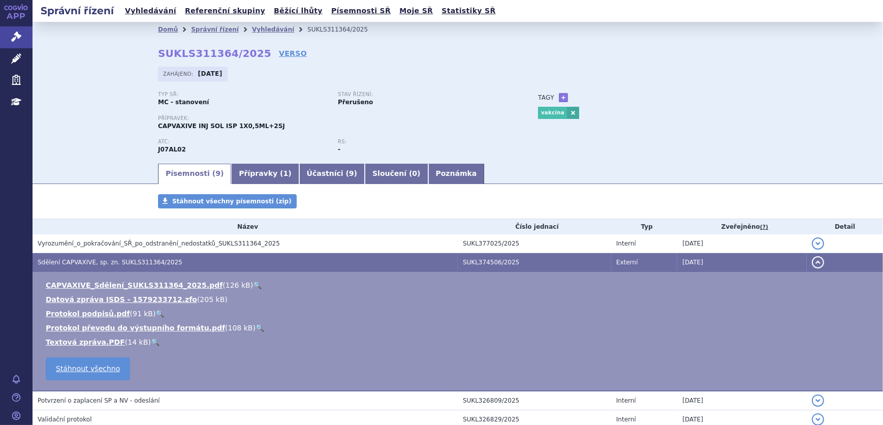
click at [253, 286] on link "🔍" at bounding box center [257, 285] width 9 height 8
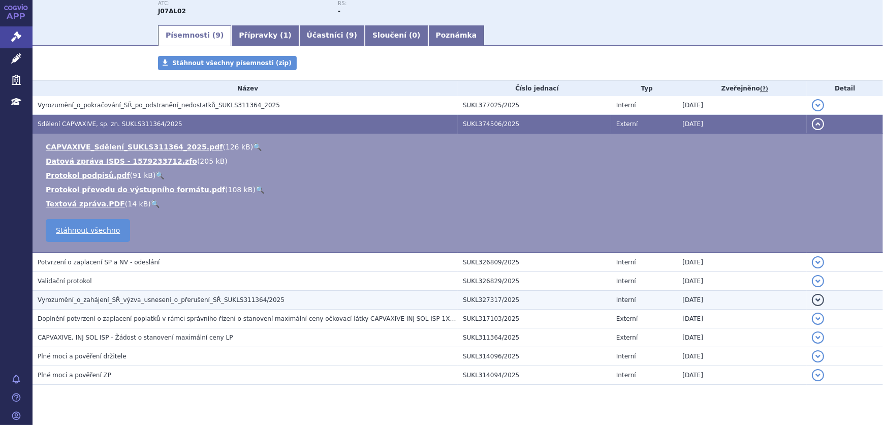
click at [163, 301] on span "Vyrozumění_o_zahájení_SŘ_výzva_usnesení_o_přerušení_SŘ_SUKLS311364/2025" at bounding box center [161, 299] width 247 height 7
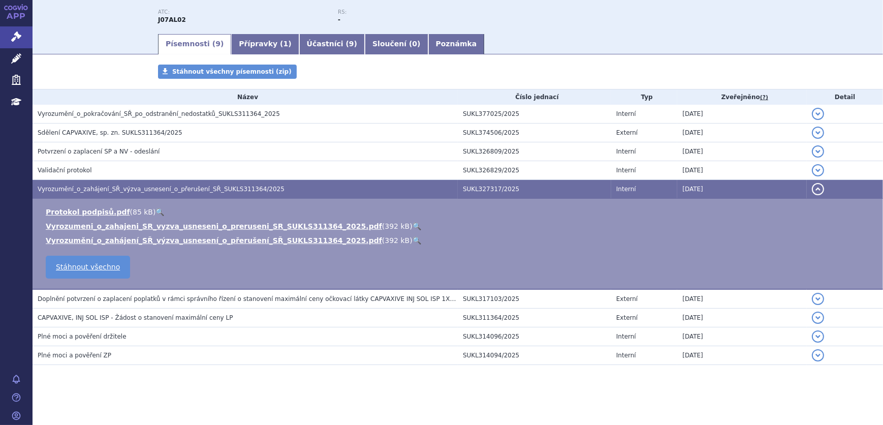
click at [413, 222] on link "🔍" at bounding box center [417, 226] width 9 height 8
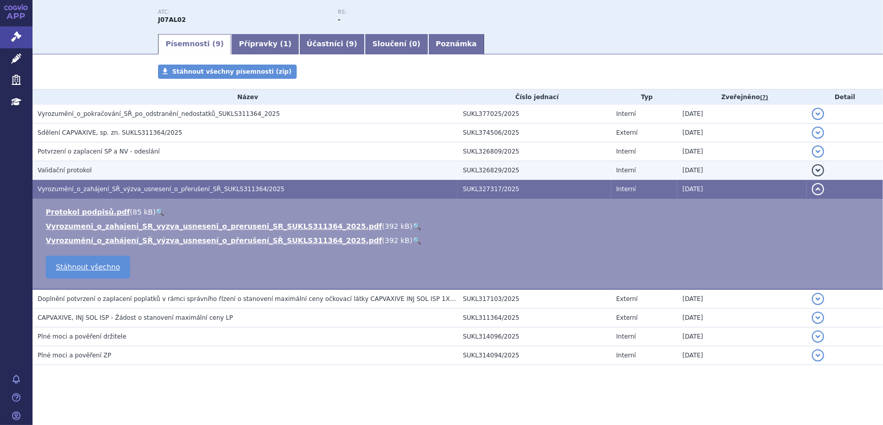
scroll to position [0, 0]
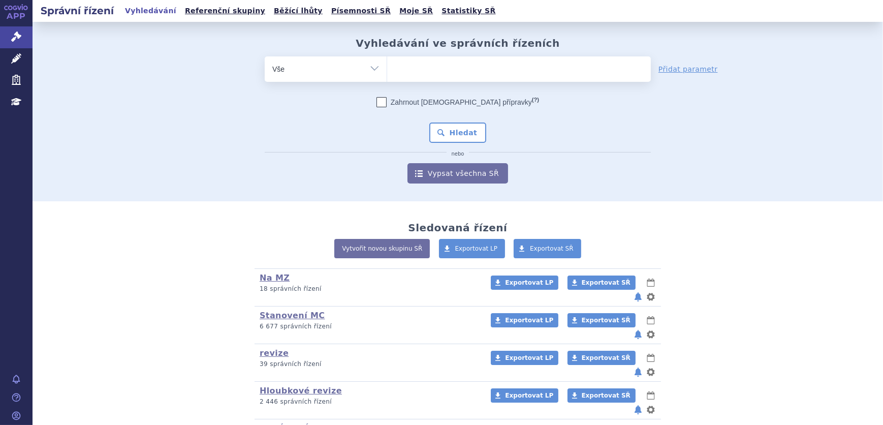
click at [407, 71] on ul at bounding box center [519, 66] width 264 height 21
click at [387, 71] on select at bounding box center [387, 68] width 1 height 25
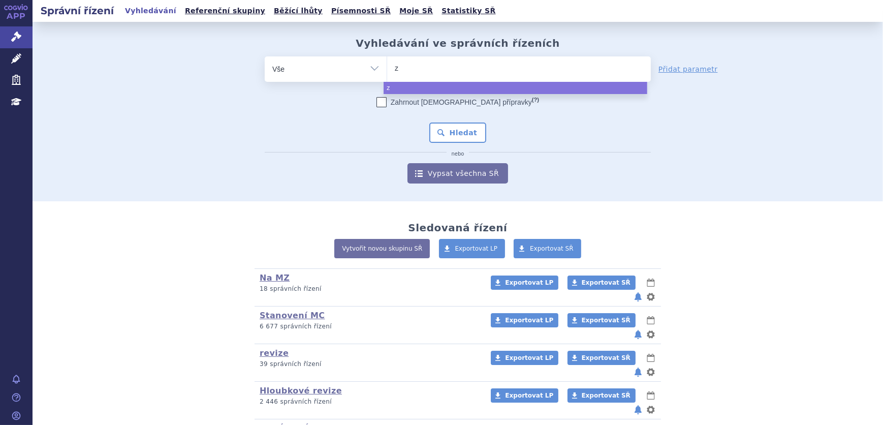
type input "za"
type input "zave"
type input "zavesc"
type input "[MEDICAL_DATA]"
select select "[MEDICAL_DATA]"
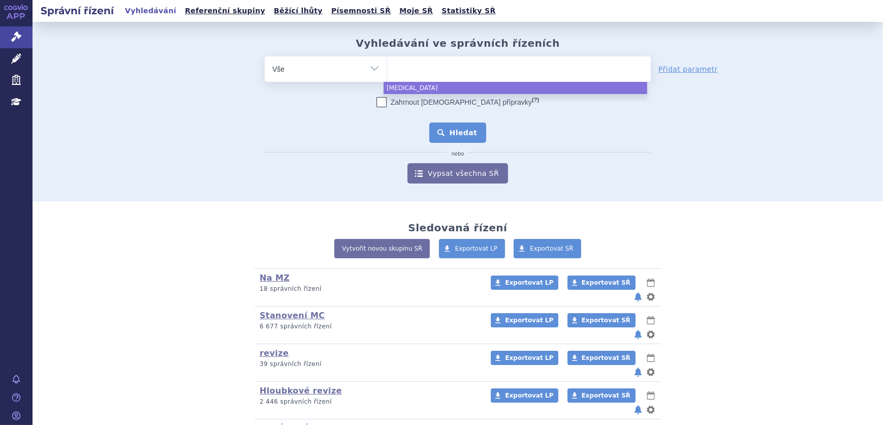
click at [450, 136] on button "Hledat" at bounding box center [457, 132] width 57 height 20
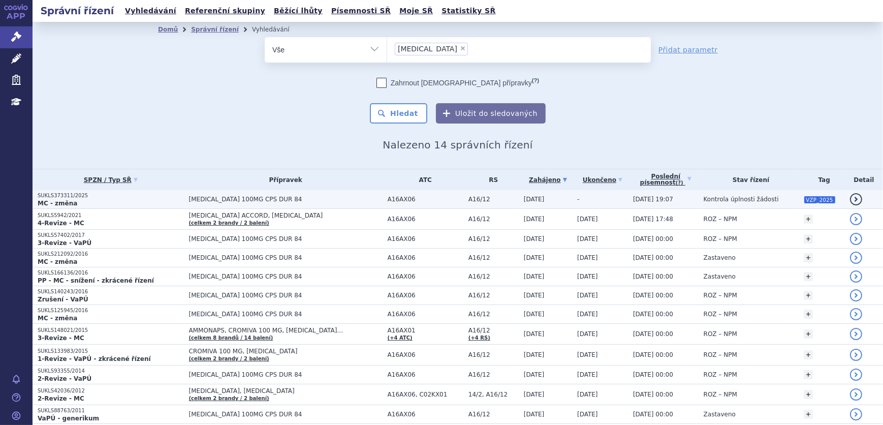
click at [469, 197] on span "A16/12" at bounding box center [494, 199] width 50 height 7
